Goal: Information Seeking & Learning: Learn about a topic

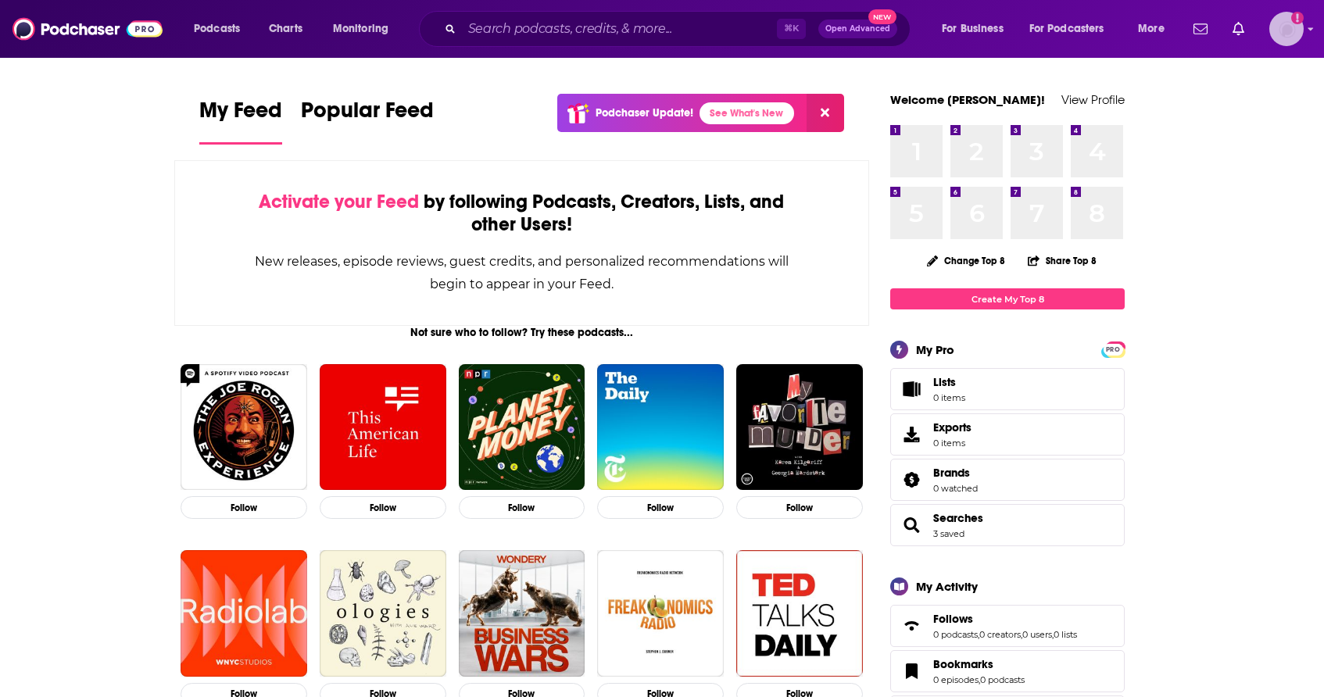
click at [1297, 29] on img "Logged in as maiak" at bounding box center [1286, 29] width 34 height 34
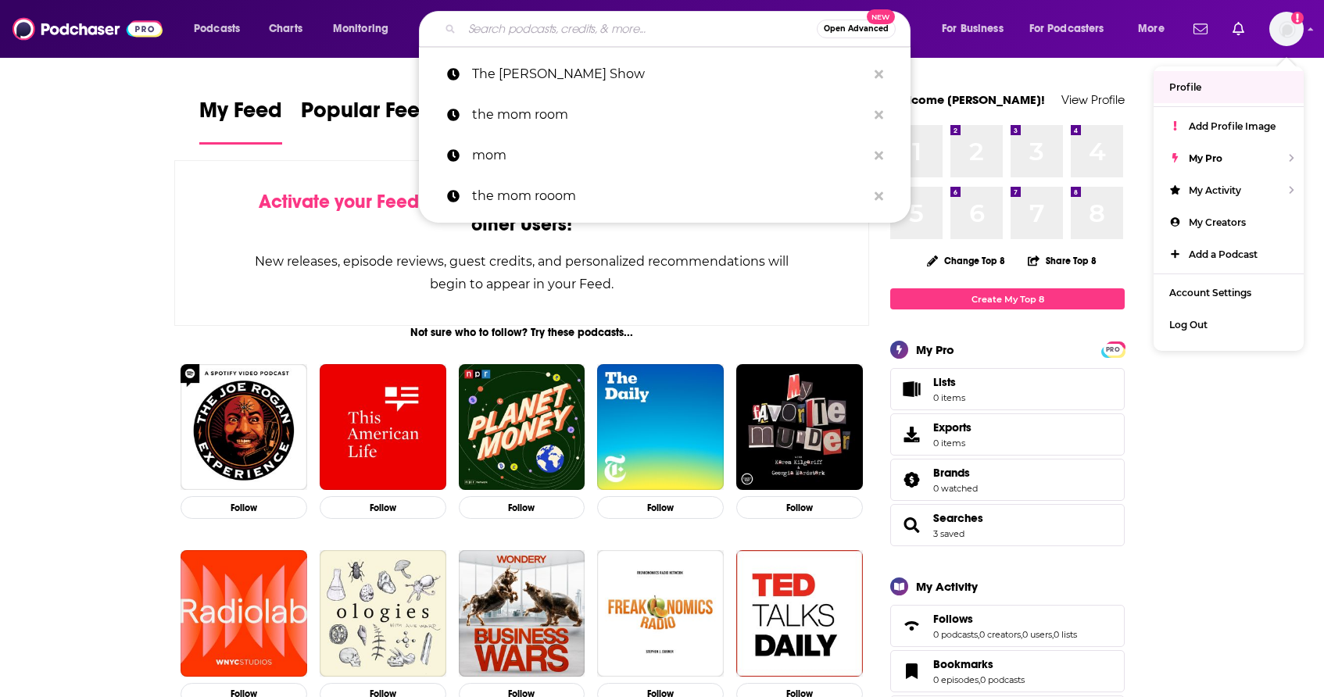
click at [566, 20] on input "Search podcasts, credits, & more..." at bounding box center [639, 28] width 355 height 25
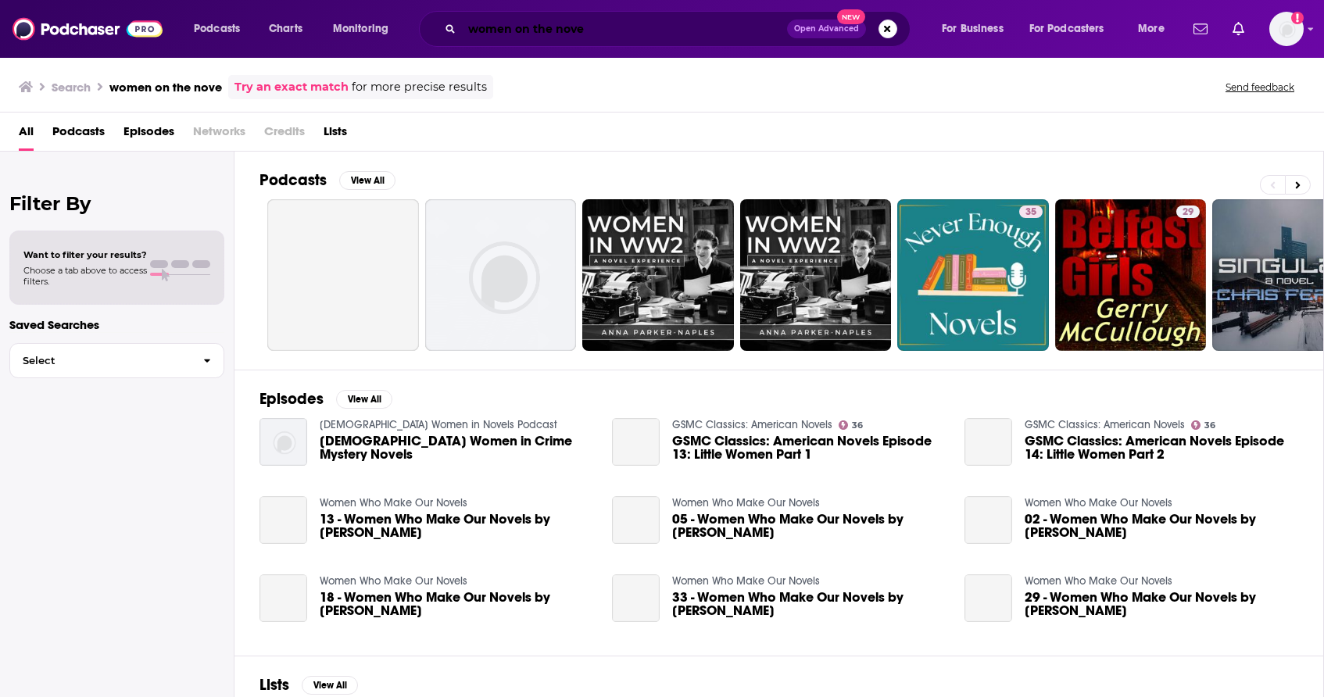
click at [566, 20] on input "women on the nove" at bounding box center [624, 28] width 325 height 25
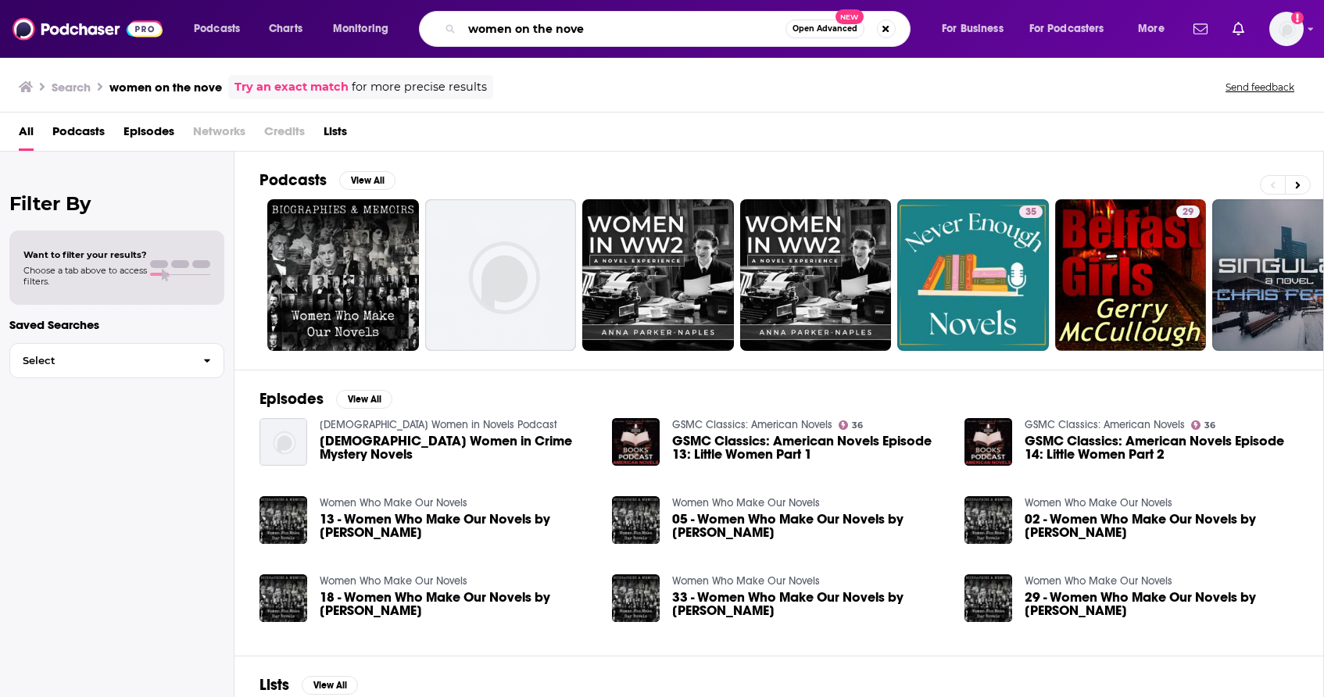
click at [570, 37] on input "women on the nove" at bounding box center [624, 28] width 324 height 25
type input "women on the move"
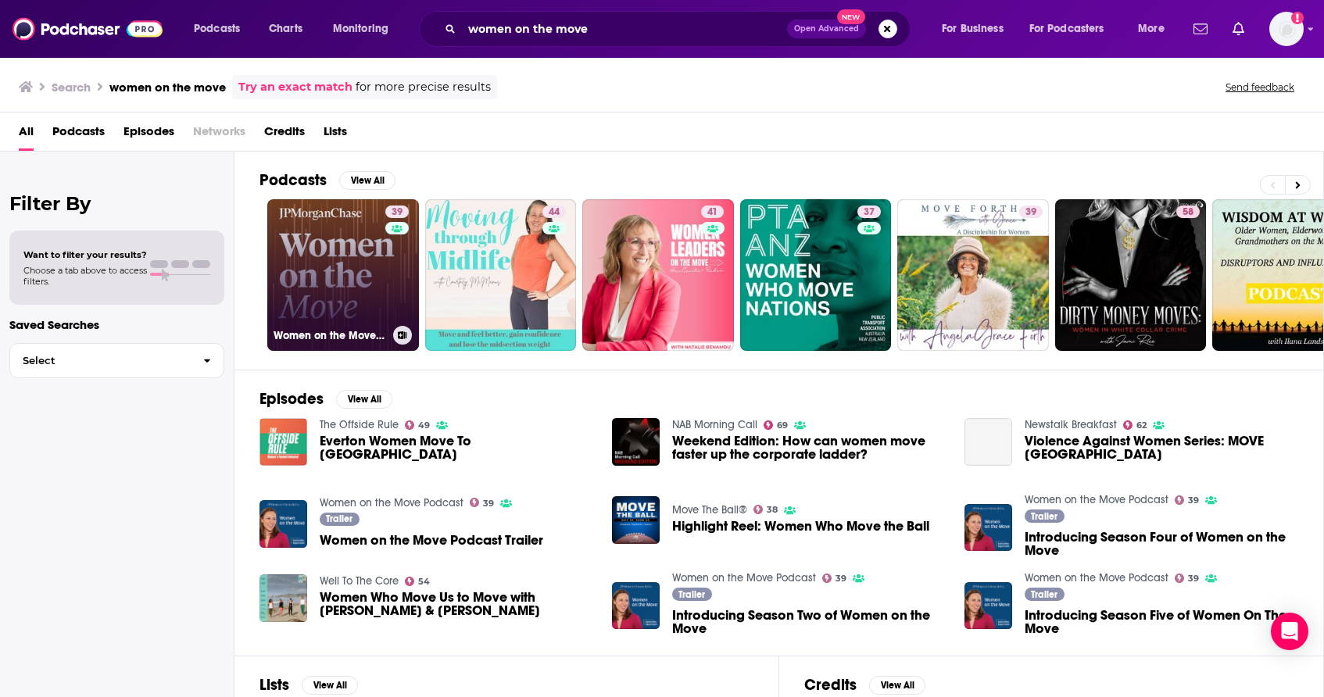
click at [368, 277] on link "39 Women on the Move Podcast" at bounding box center [343, 275] width 152 height 152
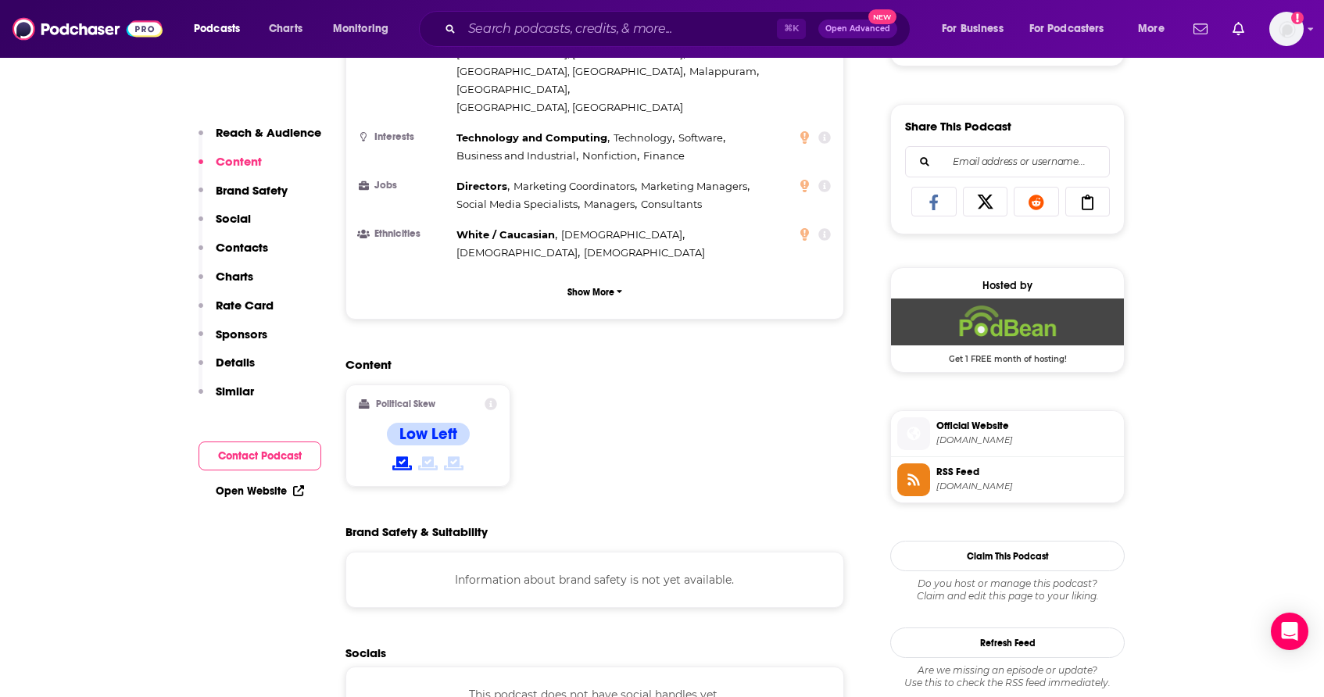
scroll to position [967, 0]
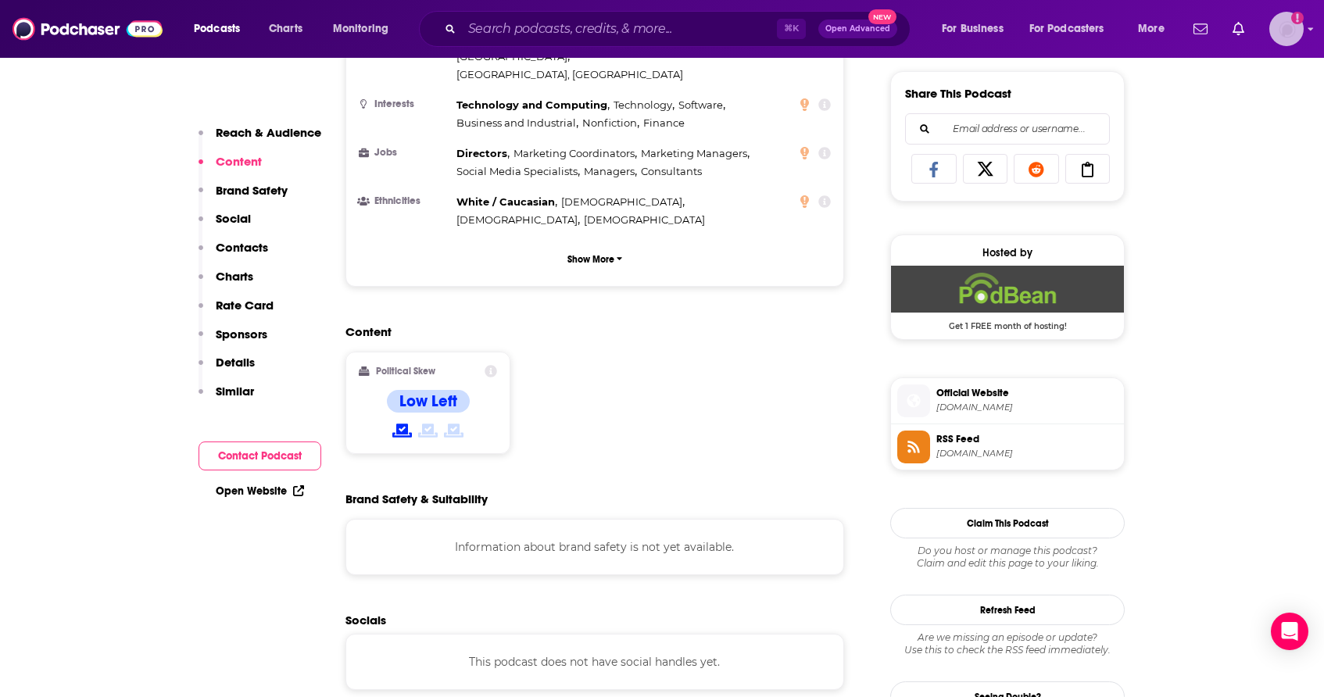
click at [1288, 30] on img "Logged in as maiak" at bounding box center [1286, 29] width 34 height 34
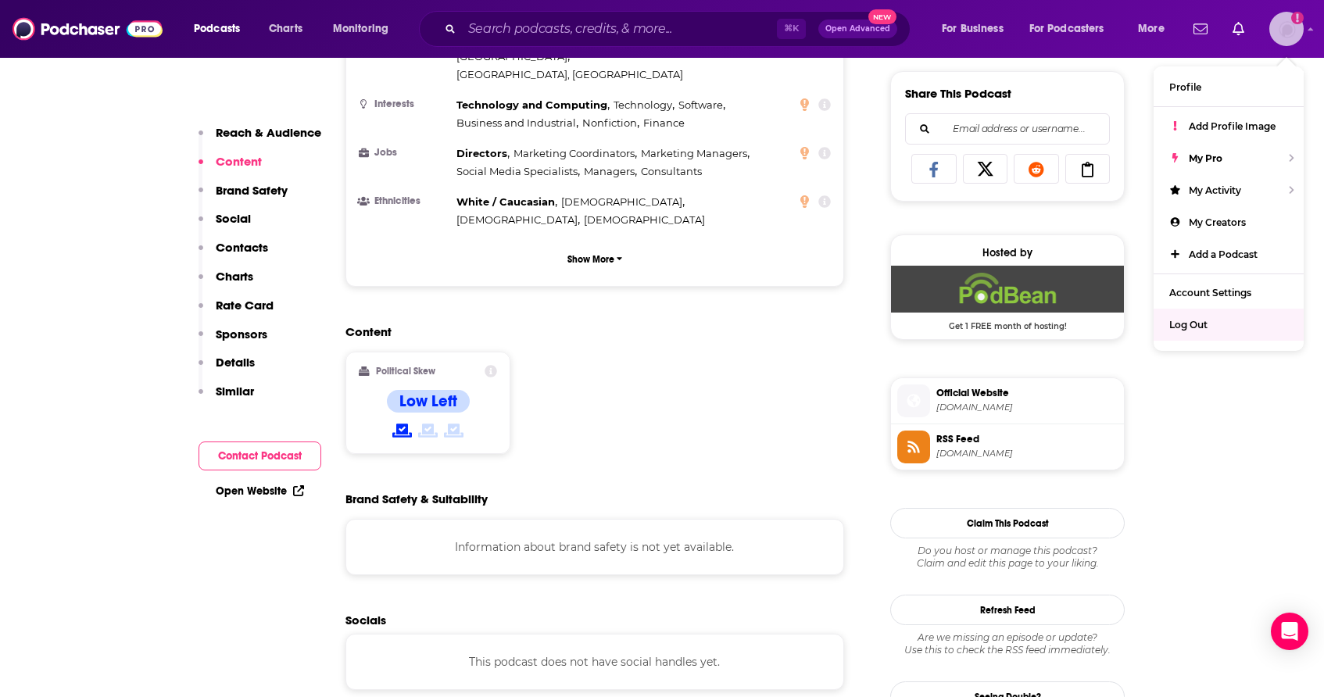
click at [1182, 324] on span "Log Out" at bounding box center [1188, 325] width 38 height 12
